Goal: Complete application form

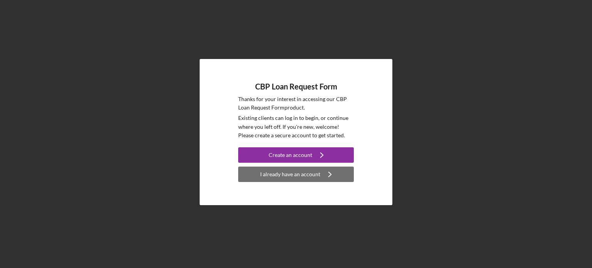
click at [279, 171] on div "I already have an account" at bounding box center [290, 173] width 60 height 15
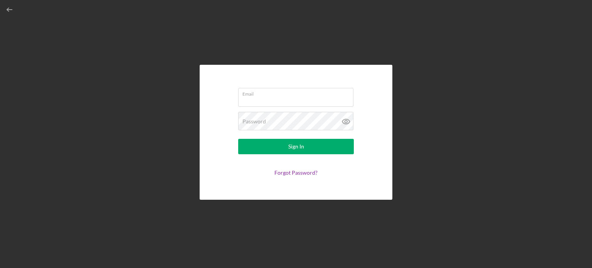
type input "[EMAIL_ADDRESS][DOMAIN_NAME]"
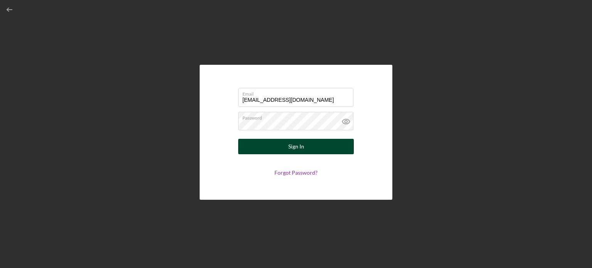
click at [282, 148] on button "Sign In" at bounding box center [296, 146] width 116 height 15
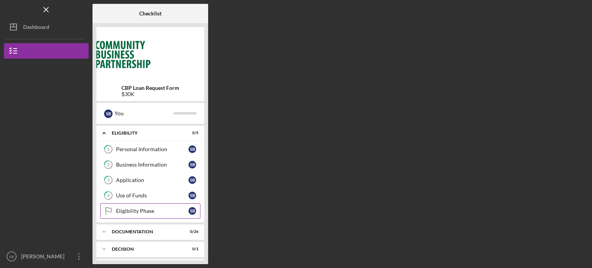
click at [148, 208] on div "Eligibility Phase" at bounding box center [152, 211] width 72 height 6
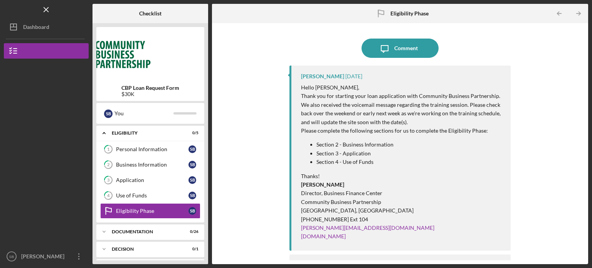
scroll to position [33, 0]
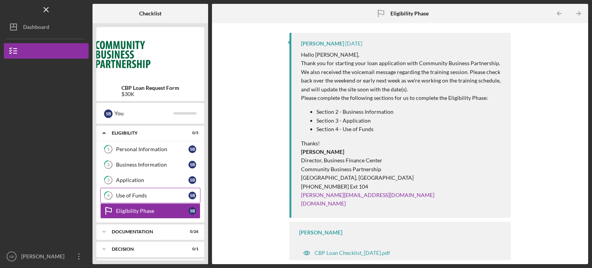
click at [177, 199] on link "4 Use of Funds S B" at bounding box center [150, 195] width 100 height 15
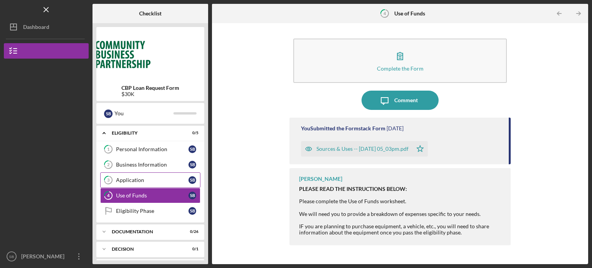
click at [163, 183] on link "3 Application S B" at bounding box center [150, 179] width 100 height 15
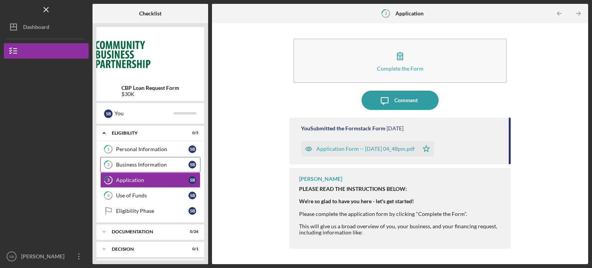
click at [161, 158] on link "2 Business Information S B" at bounding box center [150, 164] width 100 height 15
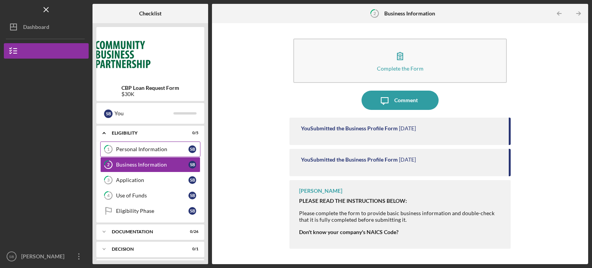
click at [160, 149] on div "Personal Information" at bounding box center [152, 149] width 72 height 6
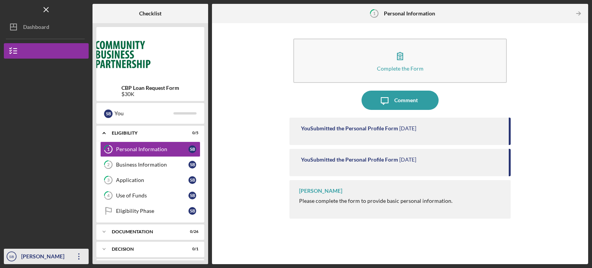
click at [75, 254] on icon "Icon/Overflow" at bounding box center [78, 256] width 19 height 19
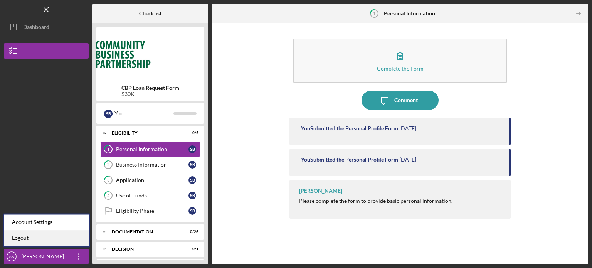
click at [67, 236] on link "Logout" at bounding box center [46, 238] width 85 height 16
